Goal: Download file/media

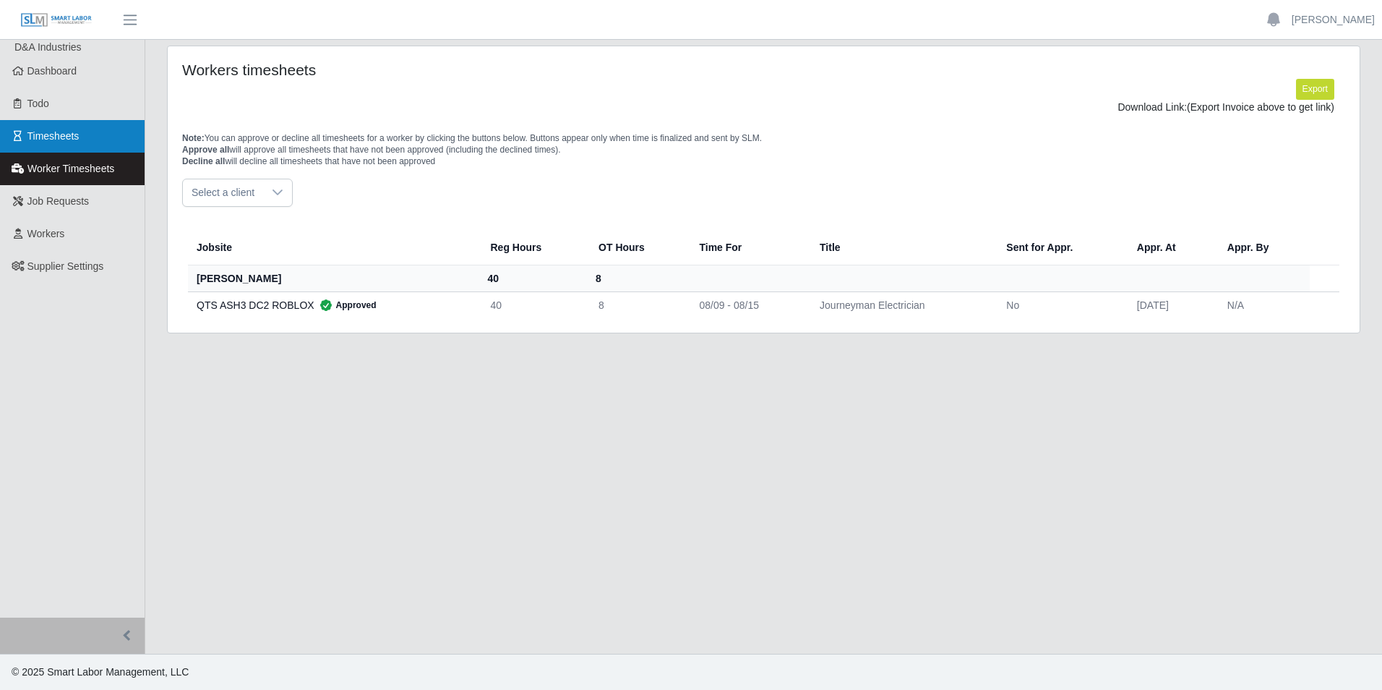
click at [74, 129] on link "Timesheets" at bounding box center [72, 136] width 145 height 33
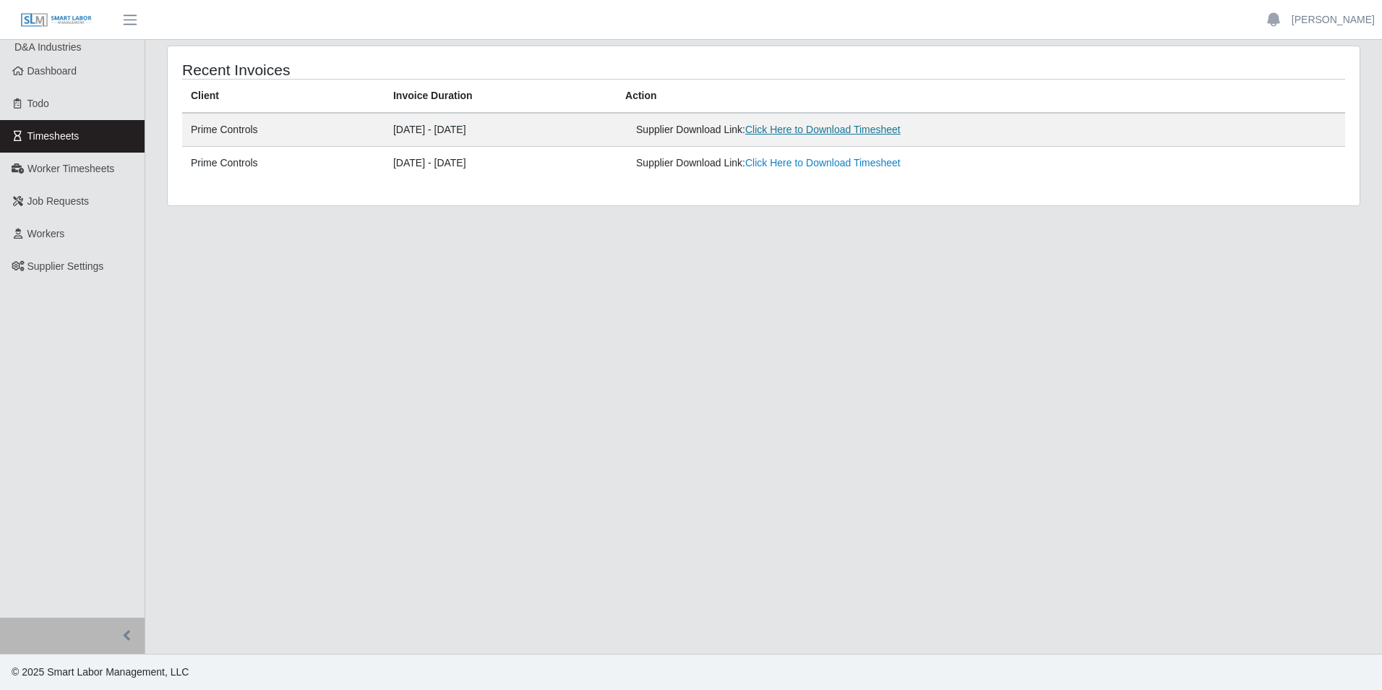
click at [901, 132] on link "Click Here to Download Timesheet" at bounding box center [822, 130] width 155 height 12
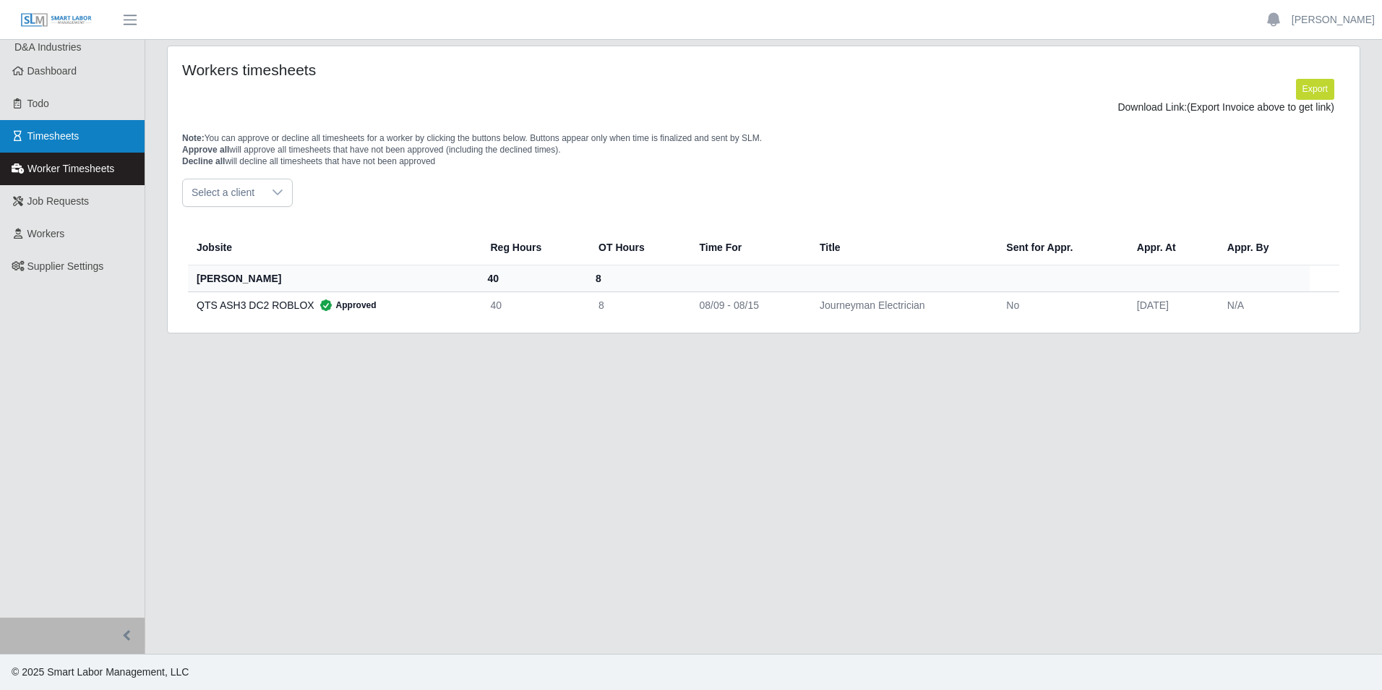
click at [51, 140] on span "Timesheets" at bounding box center [53, 136] width 52 height 12
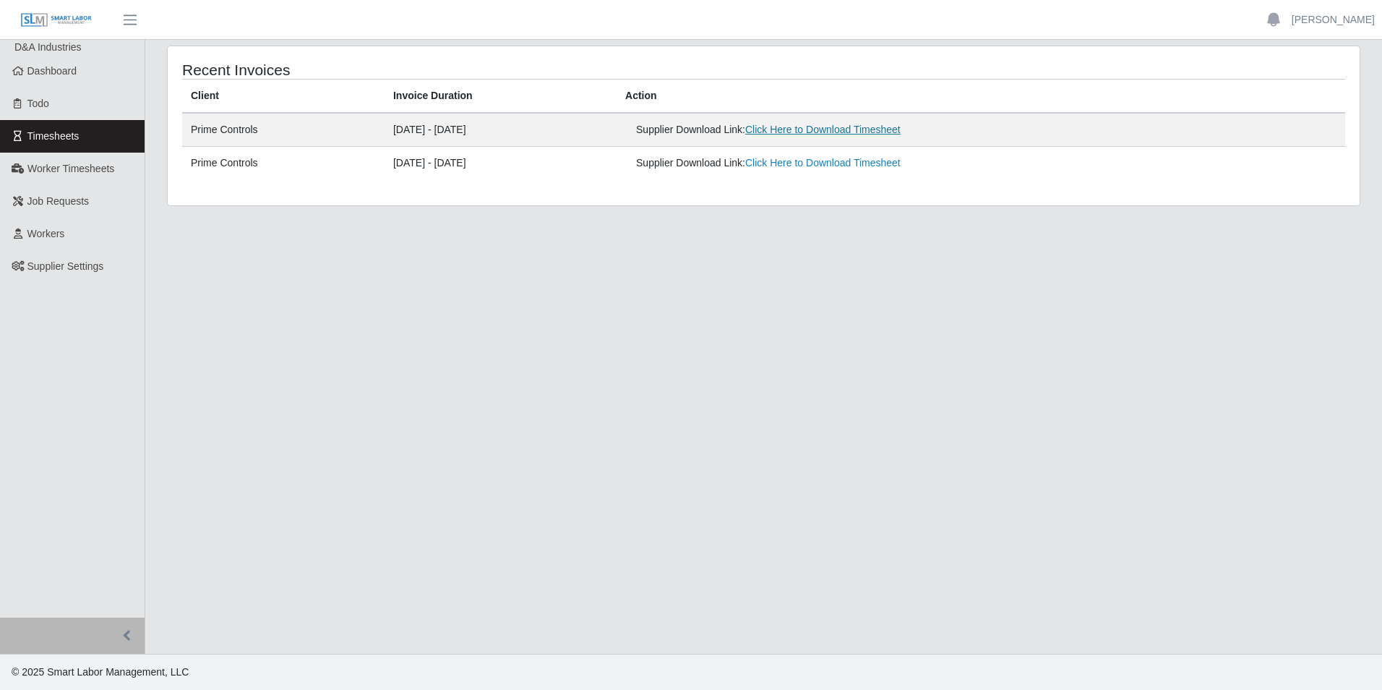
click at [847, 124] on link "Click Here to Download Timesheet" at bounding box center [822, 130] width 155 height 12
